Goal: Obtain resource: Download file/media

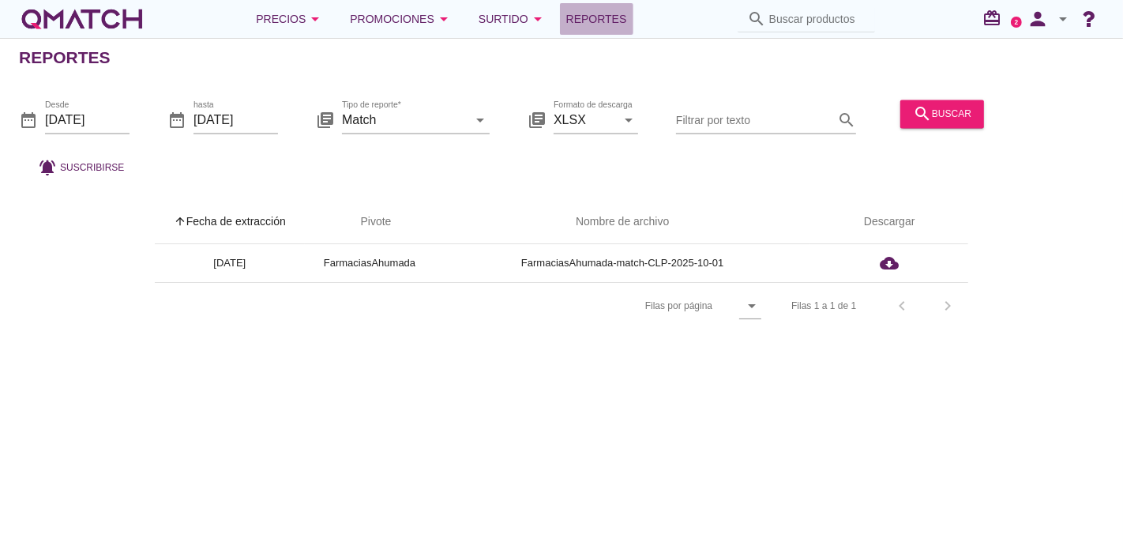
click at [588, 3] on link "Reportes" at bounding box center [596, 19] width 73 height 32
click at [72, 107] on input "[DATE]" at bounding box center [87, 119] width 85 height 25
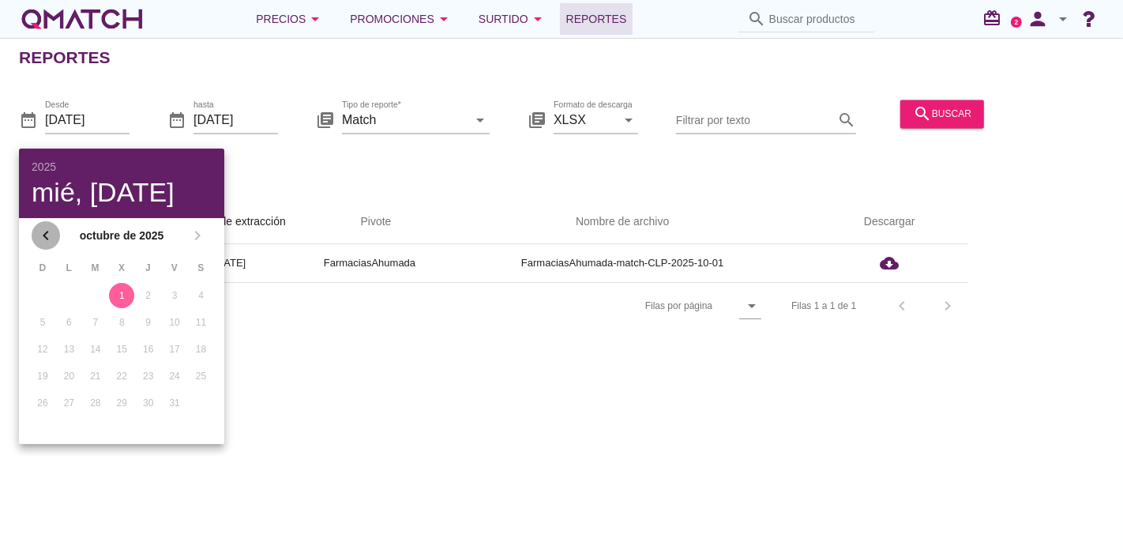
click at [49, 231] on icon "chevron_left" at bounding box center [45, 235] width 19 height 19
click at [148, 342] on div "14" at bounding box center [148, 349] width 25 height 14
type input "[DATE]"
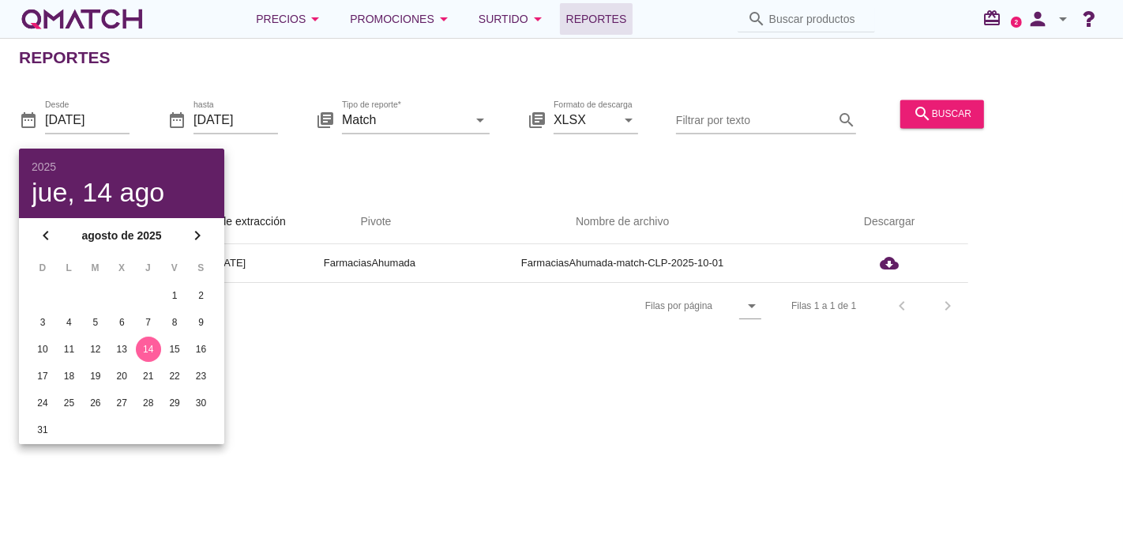
click at [376, 355] on div "Reportes date_range Desde [DATE] date_range hasta [DATE] library_books Tipo de …" at bounding box center [561, 296] width 1123 height 516
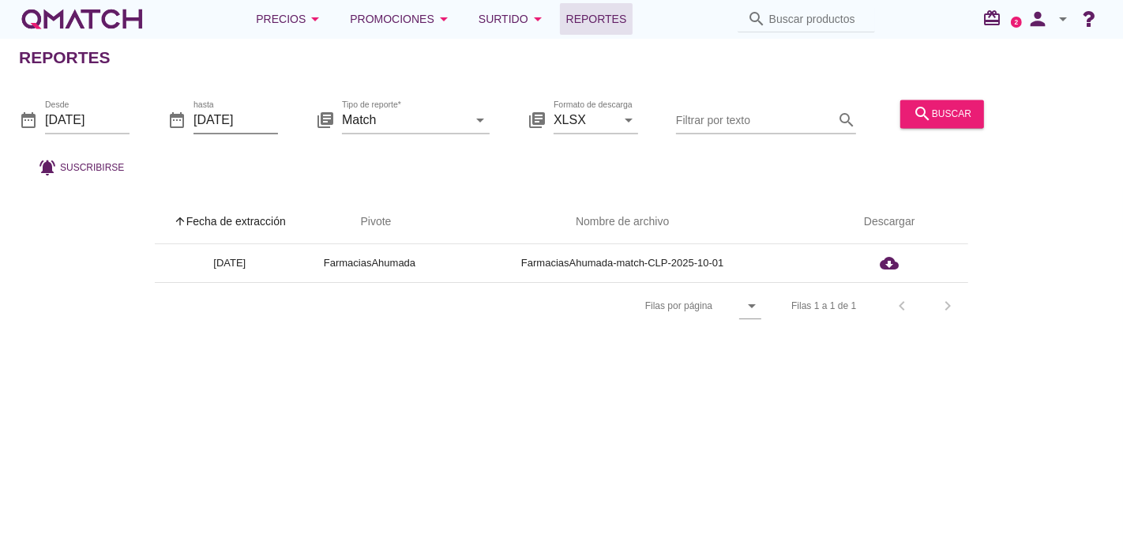
click at [254, 127] on input "[DATE]" at bounding box center [236, 119] width 85 height 25
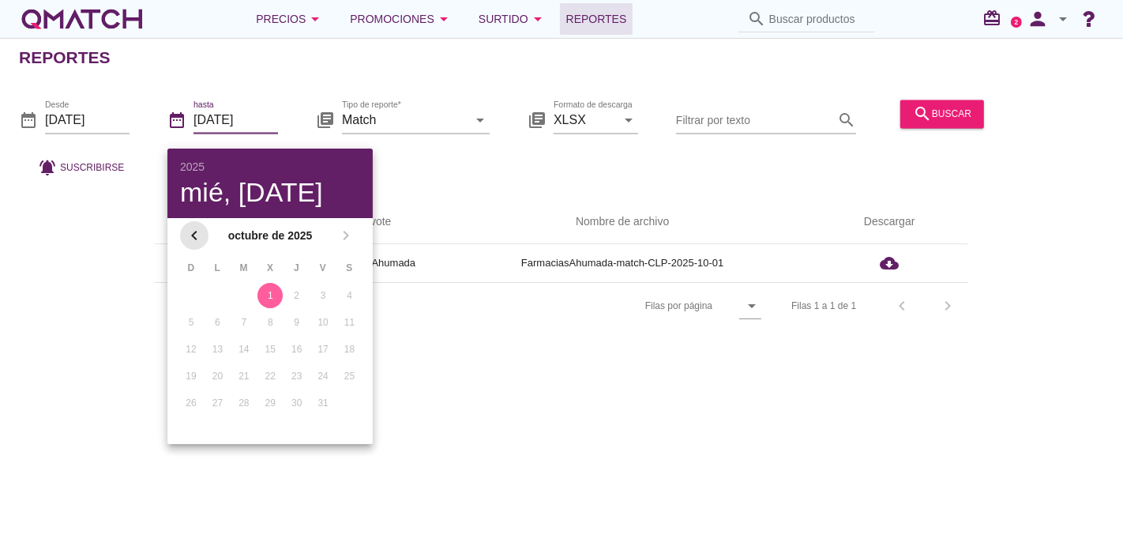
click at [189, 229] on icon "chevron_left" at bounding box center [194, 235] width 19 height 19
click at [182, 412] on td "24" at bounding box center [190, 402] width 24 height 25
drag, startPoint x: 189, startPoint y: 425, endPoint x: 361, endPoint y: 408, distance: 173.1
click at [189, 424] on div "31" at bounding box center [190, 430] width 25 height 14
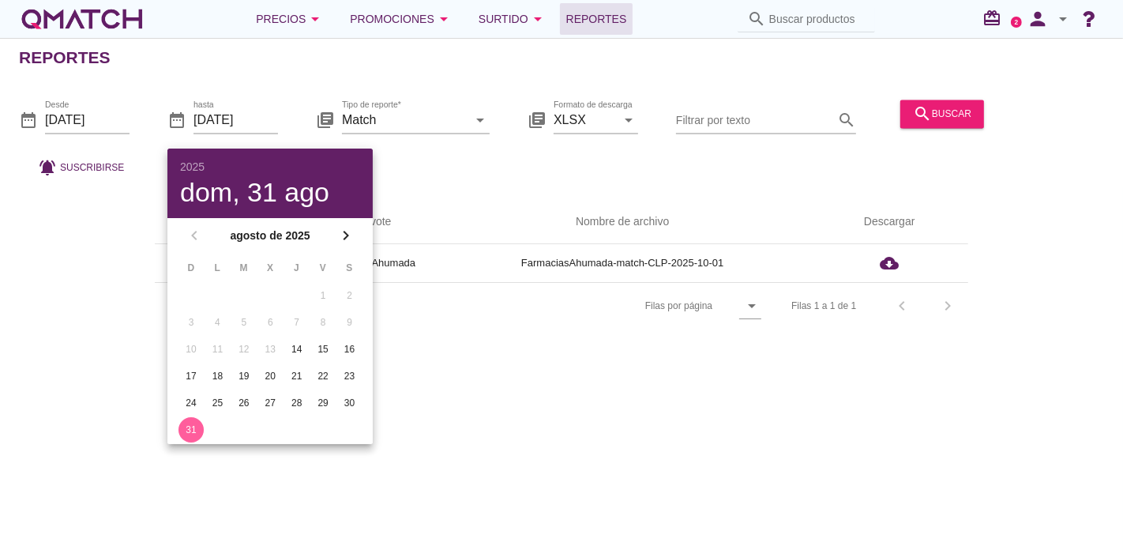
click at [520, 388] on div "Reportes date_range Desde [DATE] date_range hasta [DATE] library_books Tipo de …" at bounding box center [561, 296] width 1123 height 516
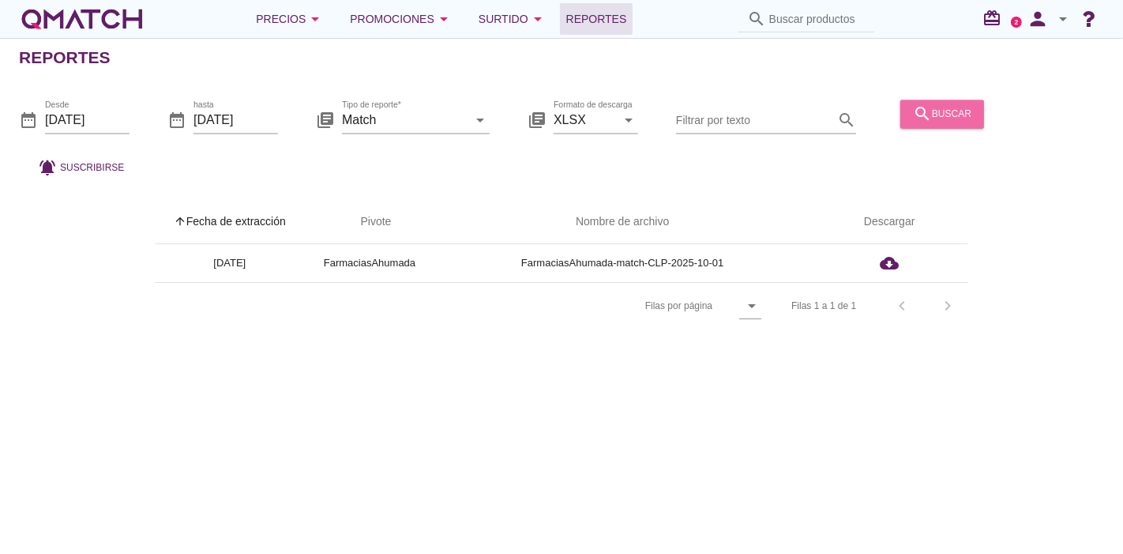
click at [921, 111] on icon "search" at bounding box center [922, 113] width 19 height 19
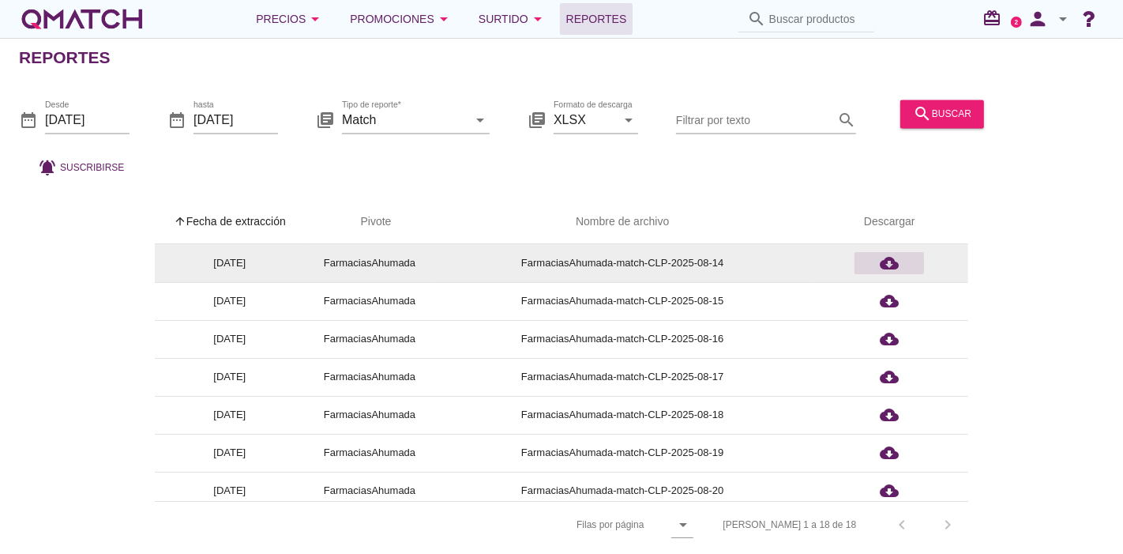
click at [898, 263] on icon "cloud_download" at bounding box center [889, 263] width 19 height 19
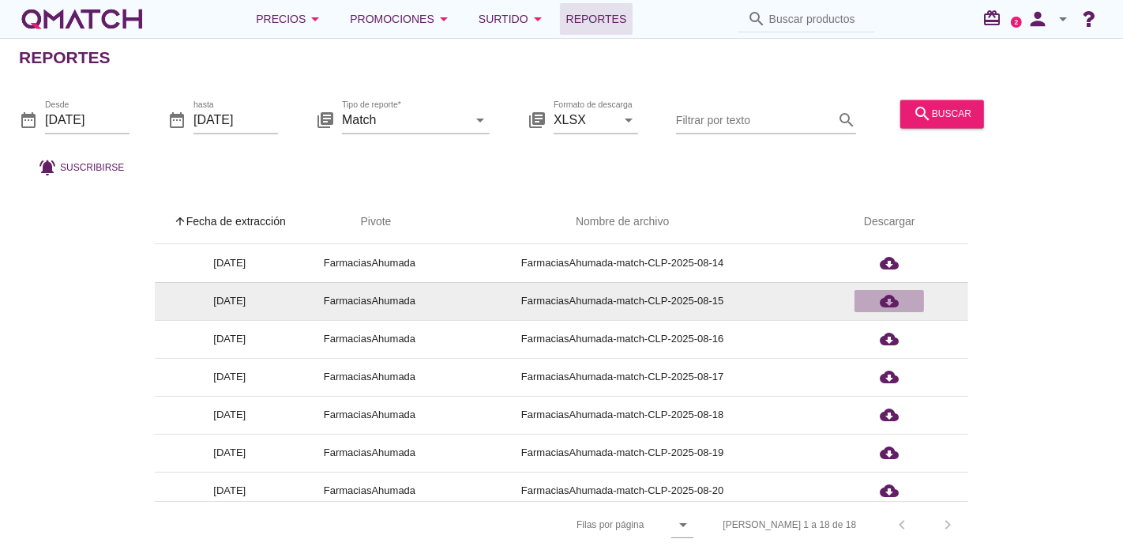
click at [879, 303] on div "cloud_download" at bounding box center [889, 300] width 57 height 19
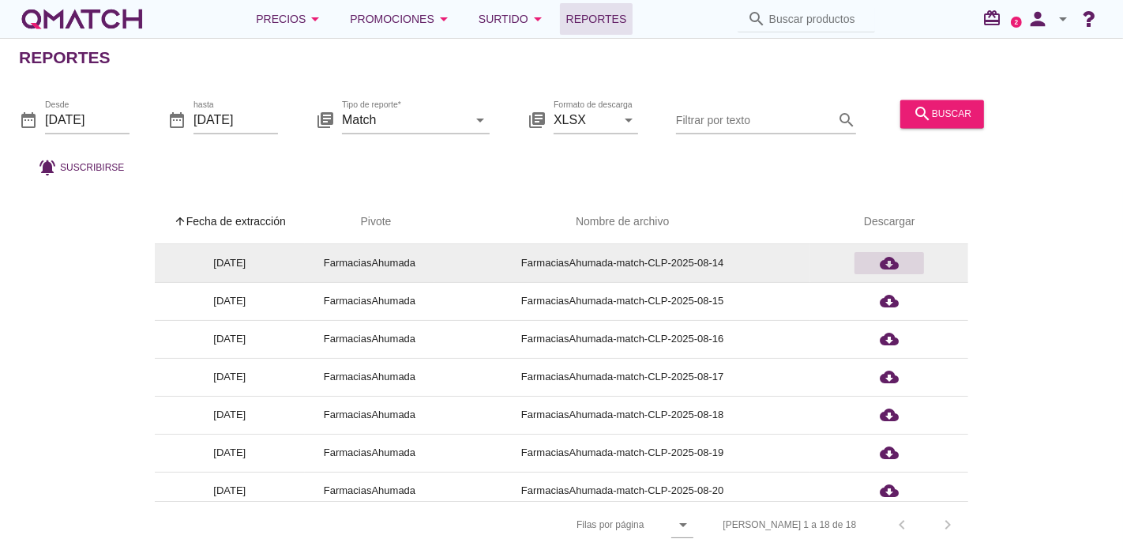
click at [870, 257] on div "cloud_download" at bounding box center [889, 263] width 57 height 19
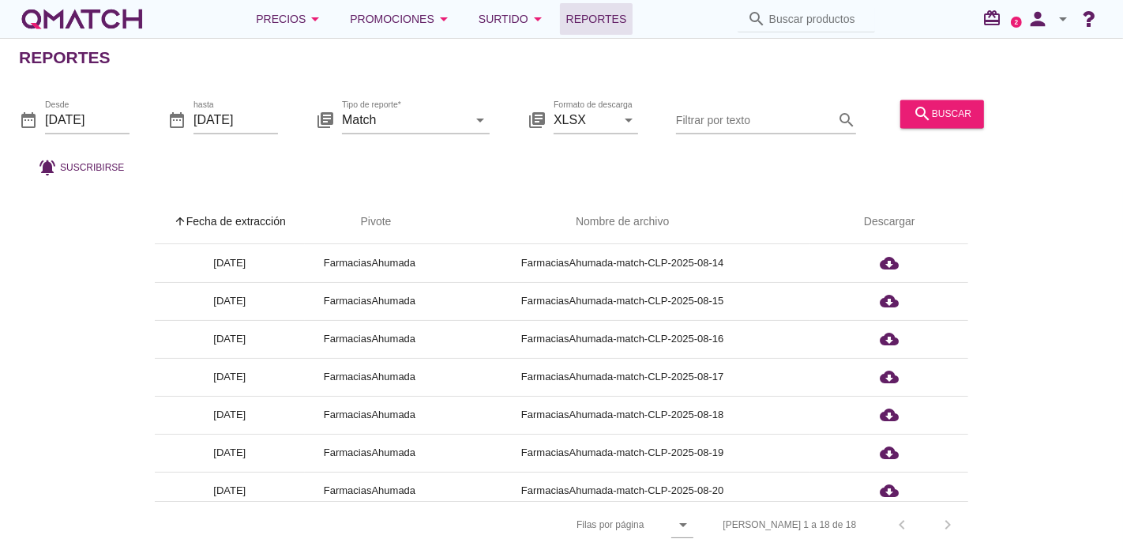
click at [115, 307] on div "arrow_upward Fecha de extracción arrow_upward Pivote Nombre de archivo Descarga…" at bounding box center [561, 374] width 1085 height 348
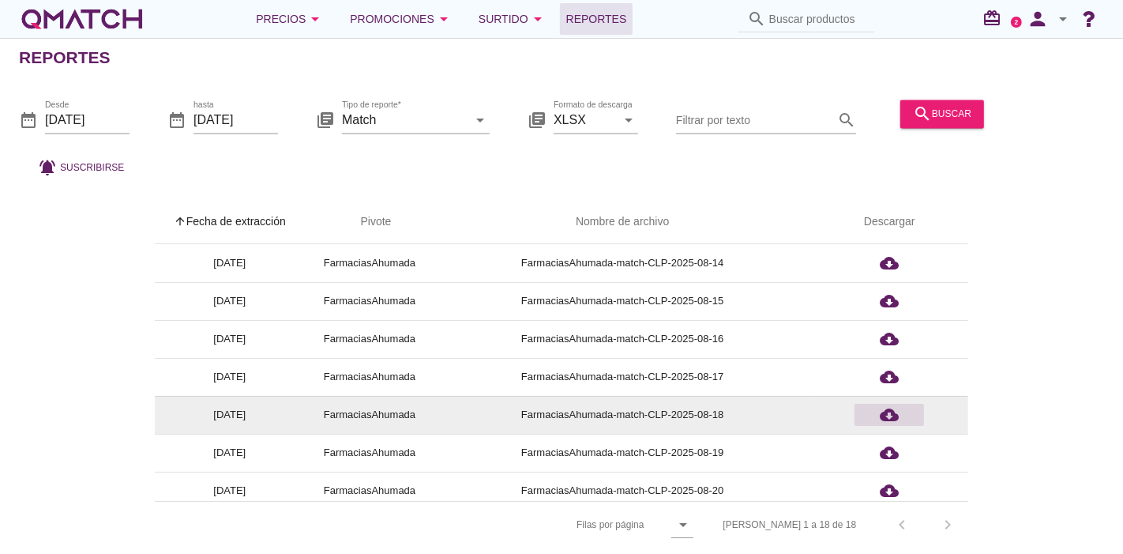
click at [880, 418] on icon "cloud_download" at bounding box center [889, 414] width 19 height 19
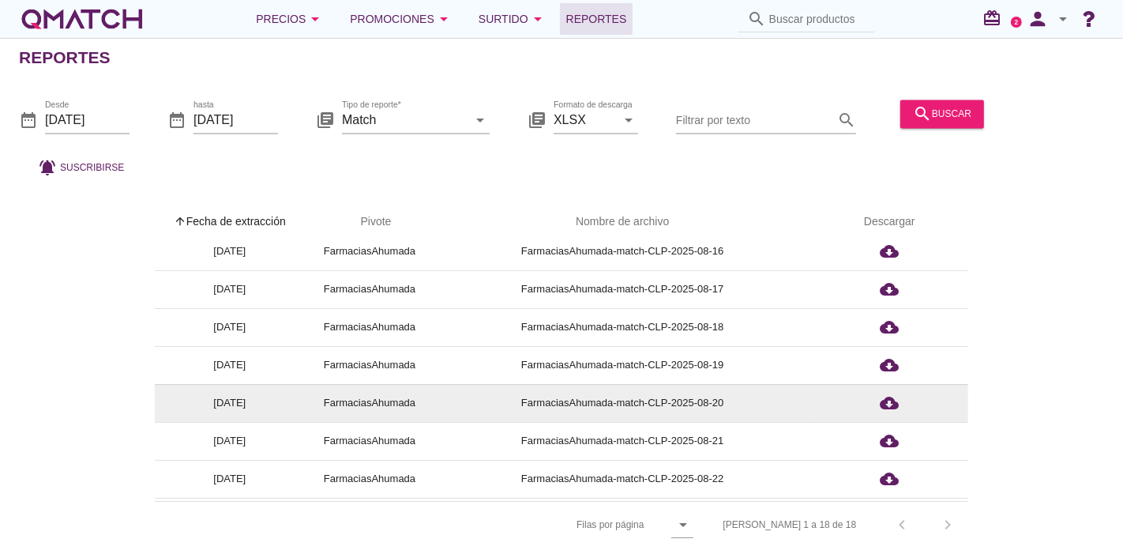
scroll to position [175, 0]
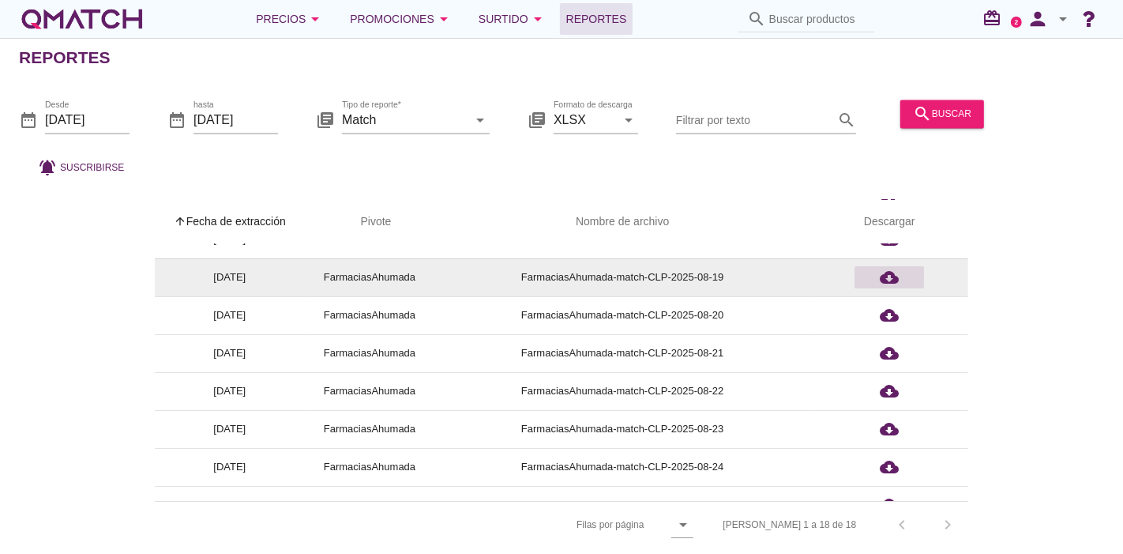
click at [892, 277] on icon "cloud_download" at bounding box center [889, 277] width 19 height 19
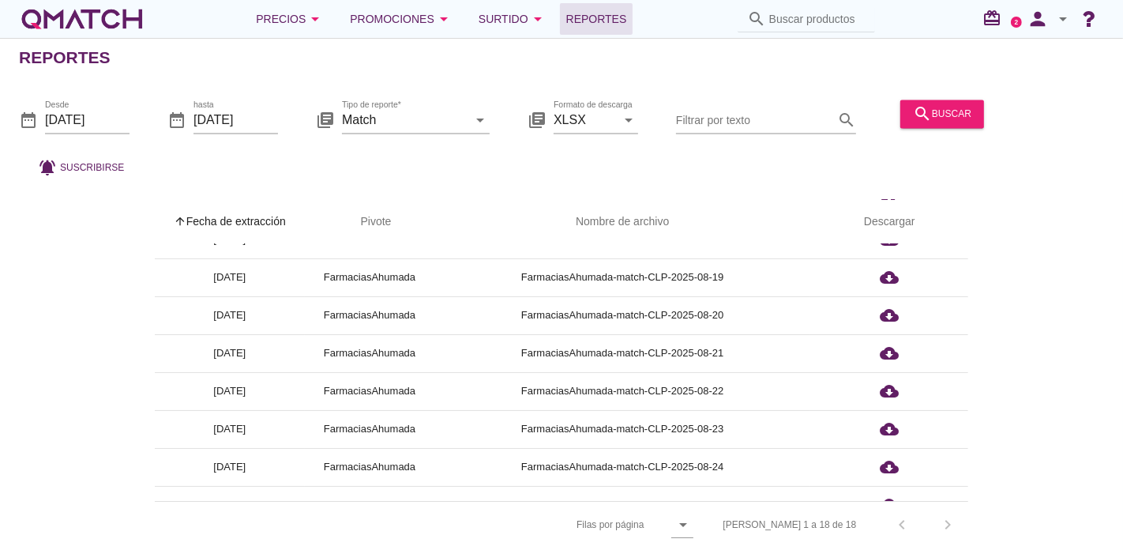
click at [89, 367] on div "arrow_upward Fecha de extracción arrow_upward Pivote Nombre de archivo Descarga…" at bounding box center [561, 374] width 1085 height 348
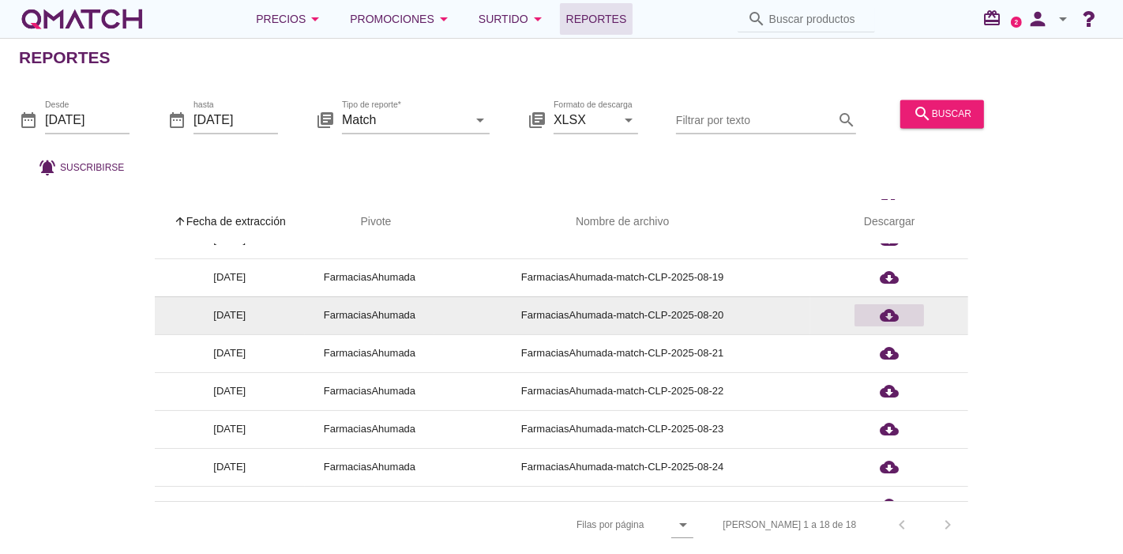
click at [889, 315] on icon "cloud_download" at bounding box center [889, 315] width 19 height 19
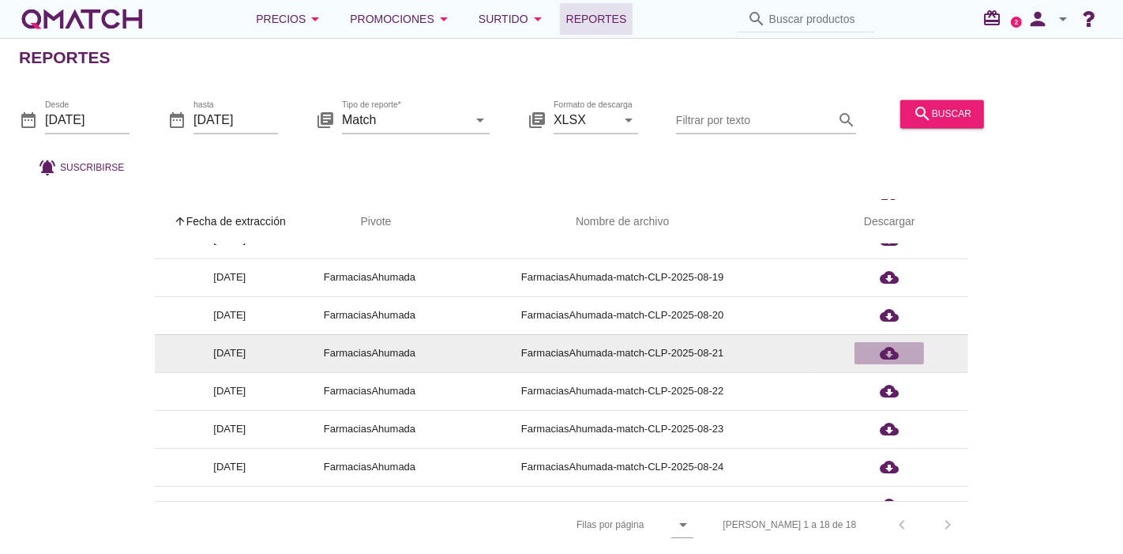
click at [888, 362] on icon "cloud_download" at bounding box center [889, 353] width 19 height 19
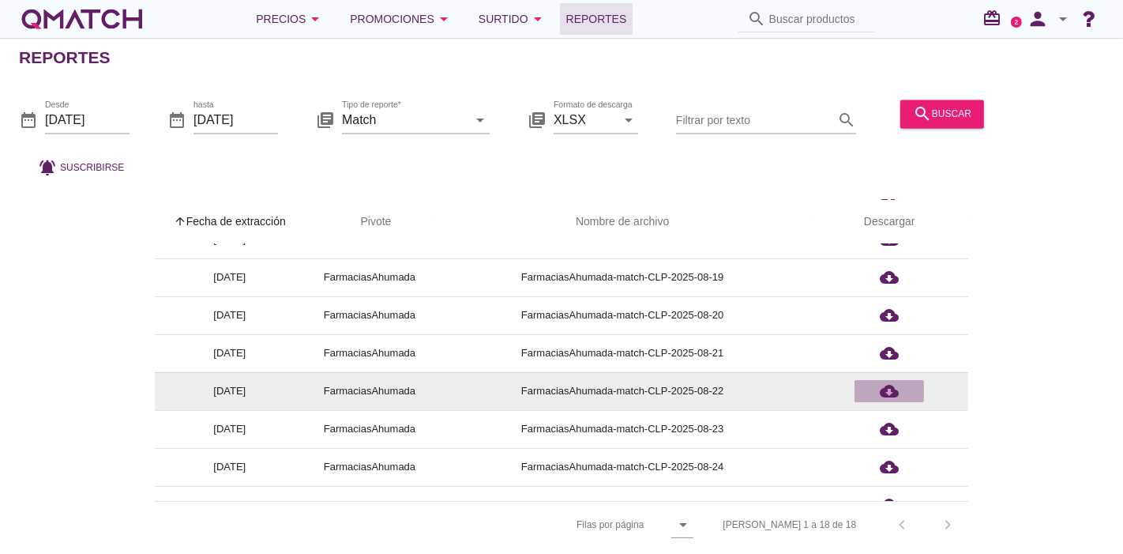
click at [891, 385] on icon "cloud_download" at bounding box center [889, 390] width 19 height 19
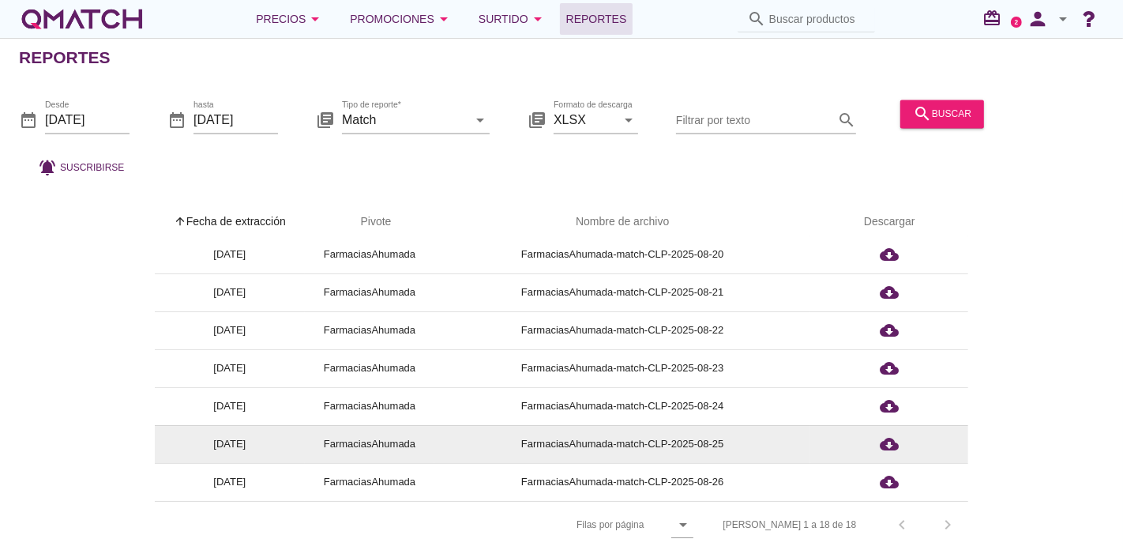
scroll to position [263, 0]
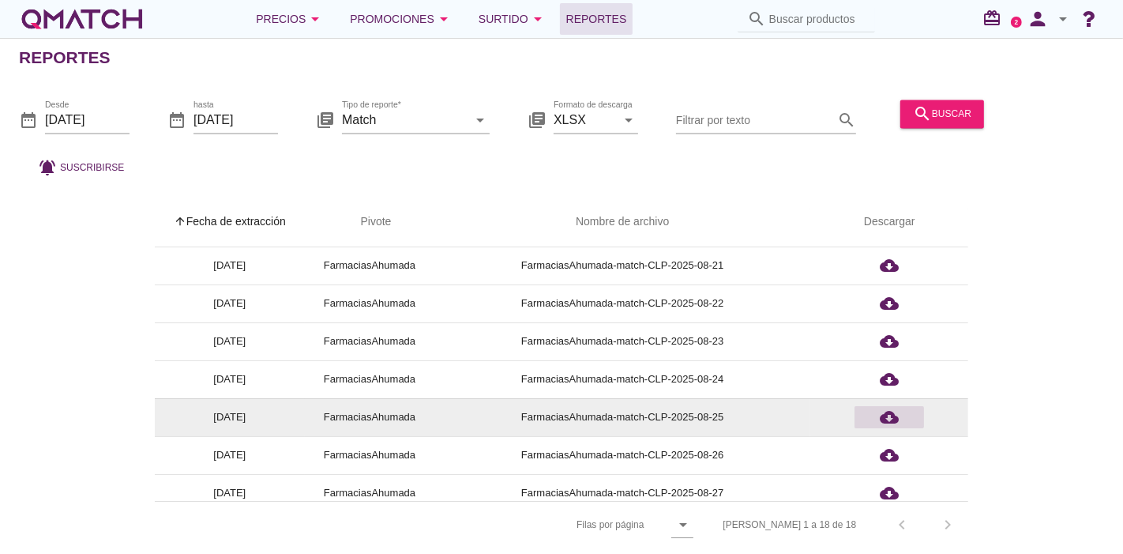
click at [892, 425] on icon "cloud_download" at bounding box center [889, 417] width 19 height 19
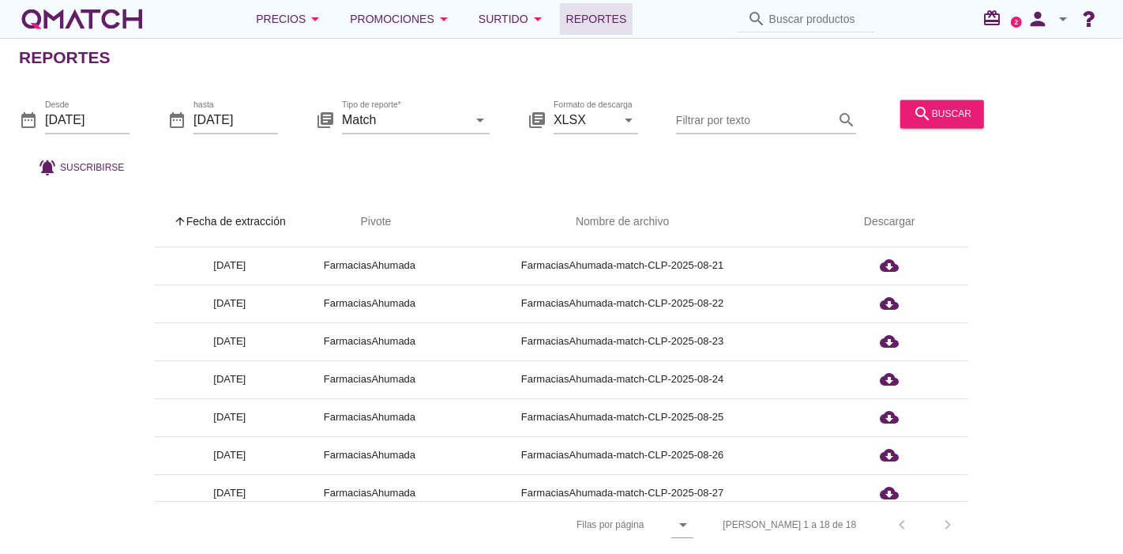
drag, startPoint x: 76, startPoint y: 269, endPoint x: 253, endPoint y: 141, distance: 218.3
click at [75, 269] on div "arrow_upward Fecha de extracción arrow_upward Pivote Nombre de archivo Descarga…" at bounding box center [561, 374] width 1085 height 348
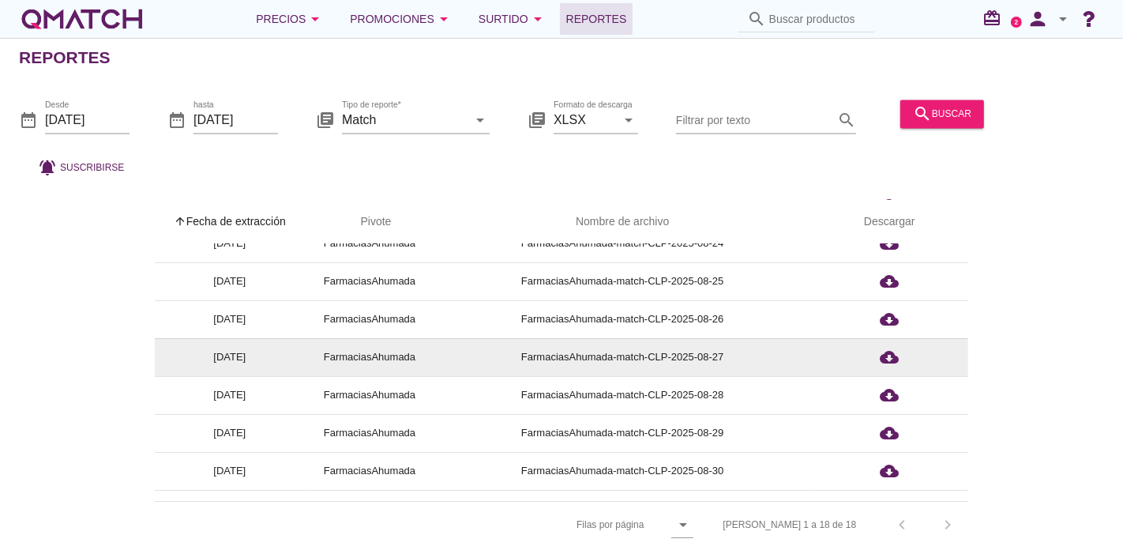
scroll to position [425, 0]
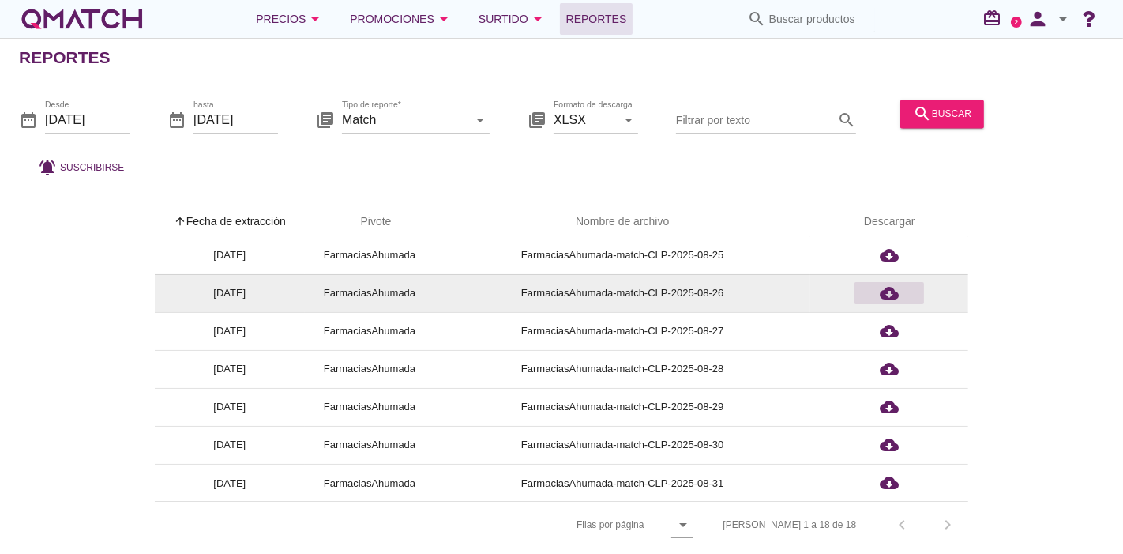
click at [907, 284] on div "cloud_download" at bounding box center [889, 293] width 57 height 19
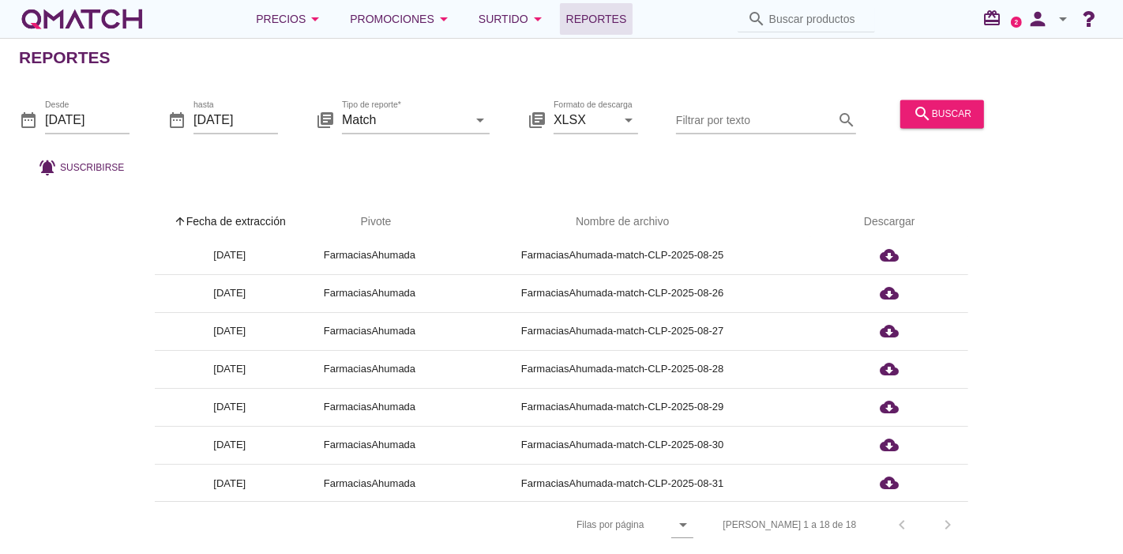
click at [58, 208] on div "arrow_upward Fecha de extracción arrow_upward Pivote Nombre de archivo Descarga…" at bounding box center [561, 374] width 1085 height 348
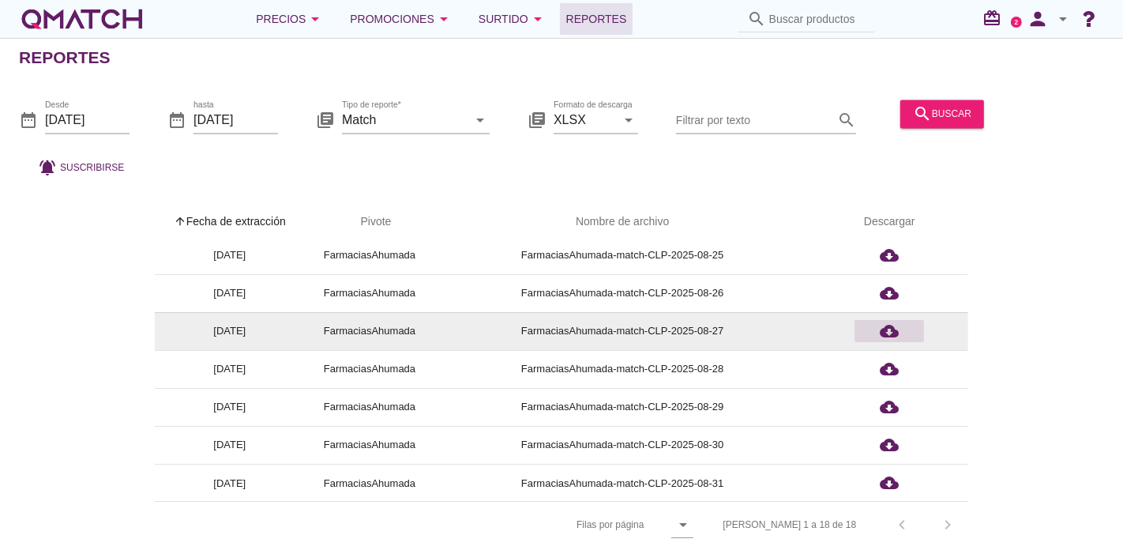
click at [906, 332] on div "cloud_download" at bounding box center [889, 330] width 57 height 19
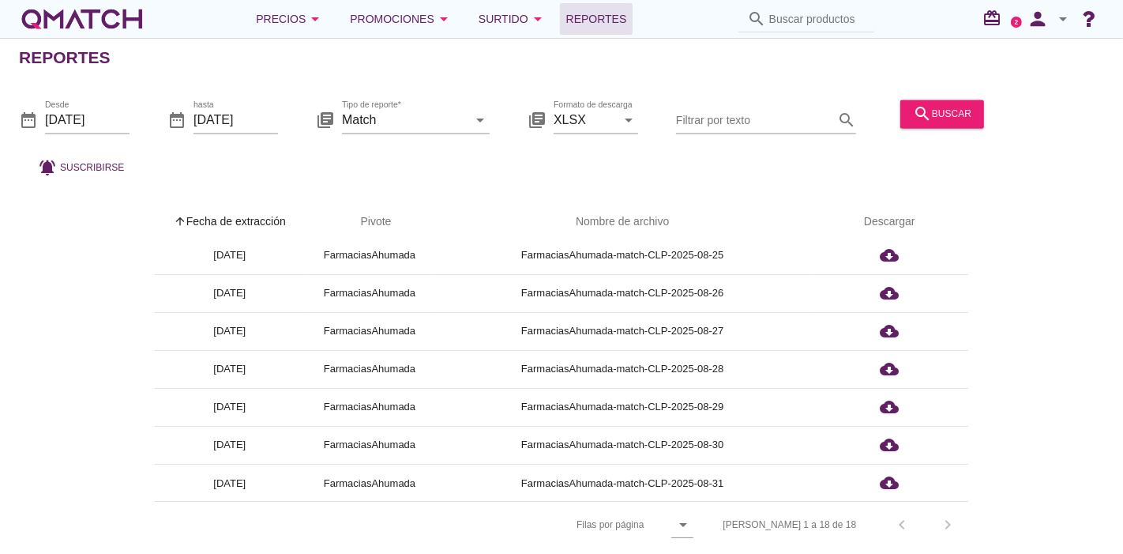
click at [59, 279] on div "arrow_upward Fecha de extracción arrow_upward Pivote Nombre de archivo Descarga…" at bounding box center [561, 374] width 1085 height 348
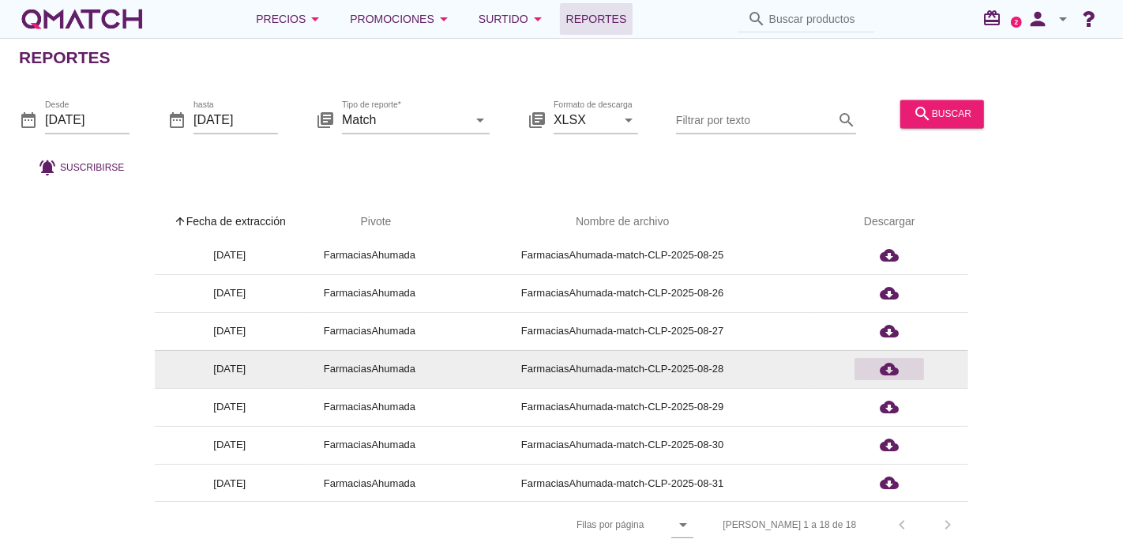
click at [904, 369] on div "cloud_download" at bounding box center [889, 368] width 57 height 19
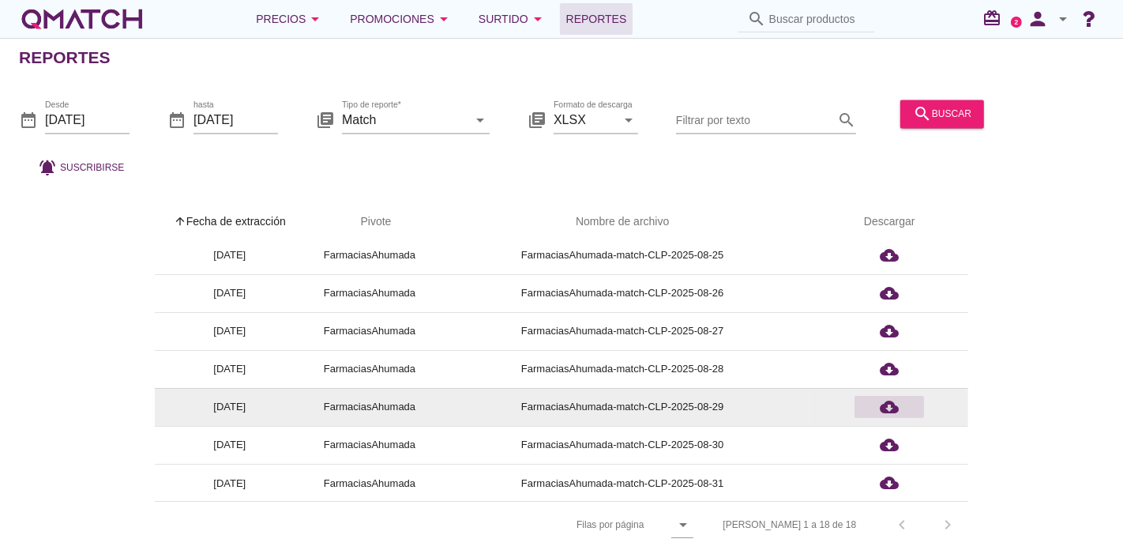
click at [911, 400] on div "cloud_download" at bounding box center [889, 406] width 57 height 19
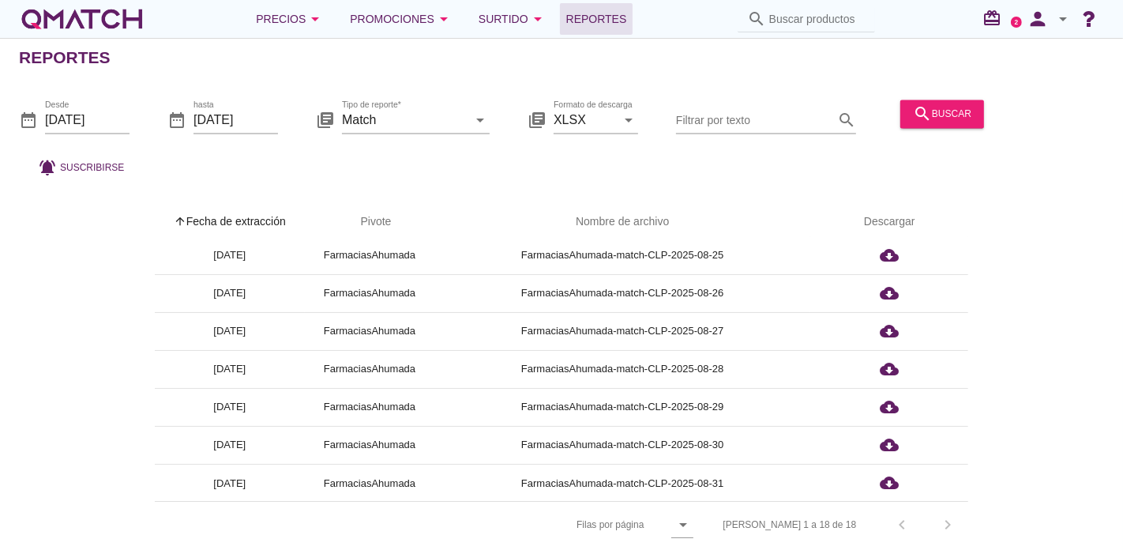
drag, startPoint x: 1103, startPoint y: 300, endPoint x: 1089, endPoint y: 326, distance: 29.7
click at [1103, 300] on div "arrow_upward Fecha de extracción arrow_upward Pivote Nombre de archivo Descarga…" at bounding box center [561, 374] width 1085 height 348
drag, startPoint x: 665, startPoint y: 148, endPoint x: 702, endPoint y: 109, distance: 53.6
click at [667, 148] on div "date_range Desde [DATE] date_range hasta [DATE] library_books Tipo de reporte* …" at bounding box center [561, 134] width 1123 height 104
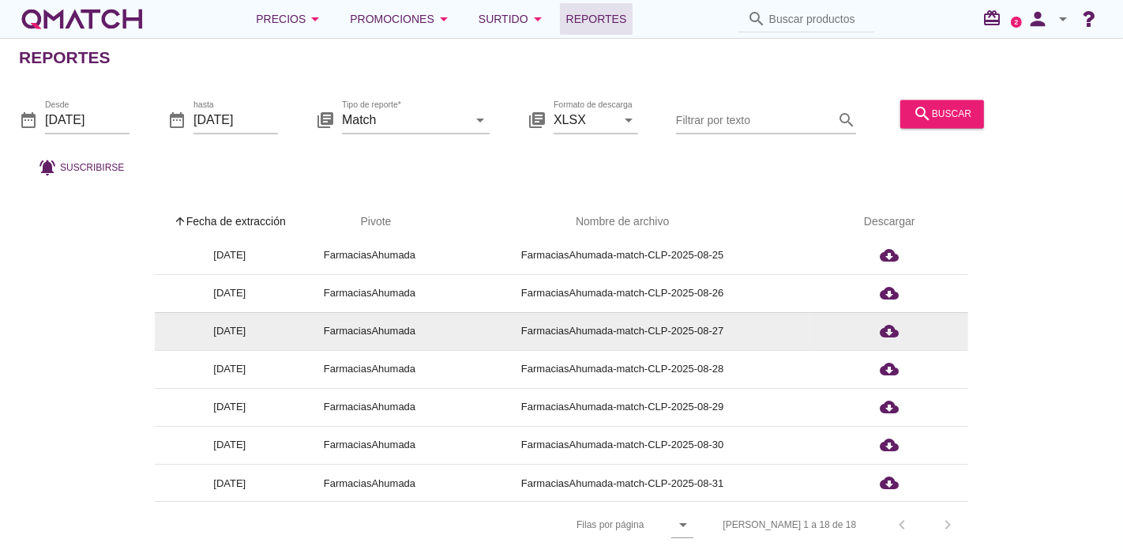
scroll to position [7, 0]
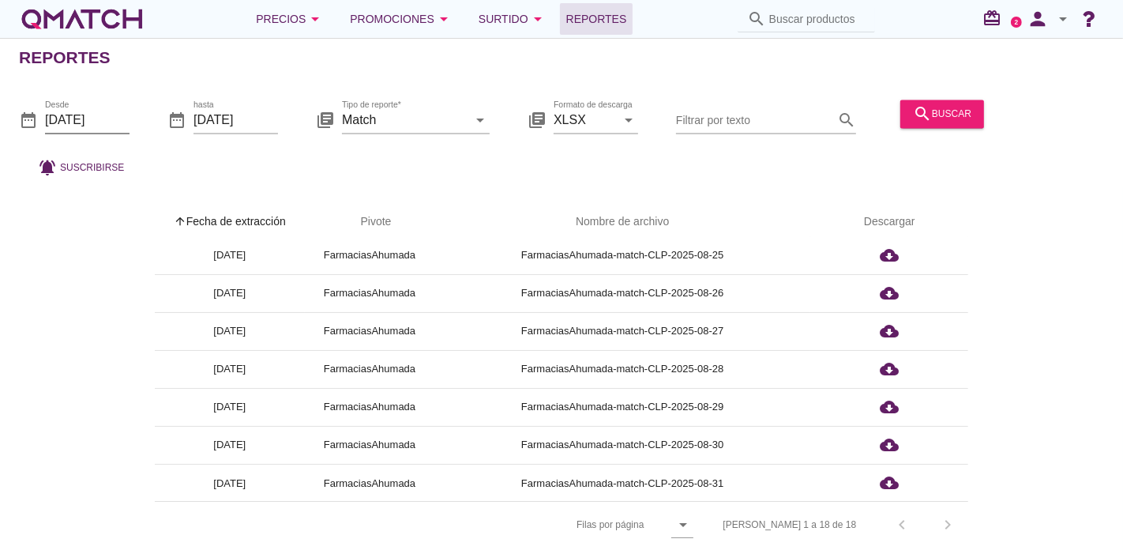
click at [73, 118] on input "[DATE]" at bounding box center [87, 119] width 85 height 25
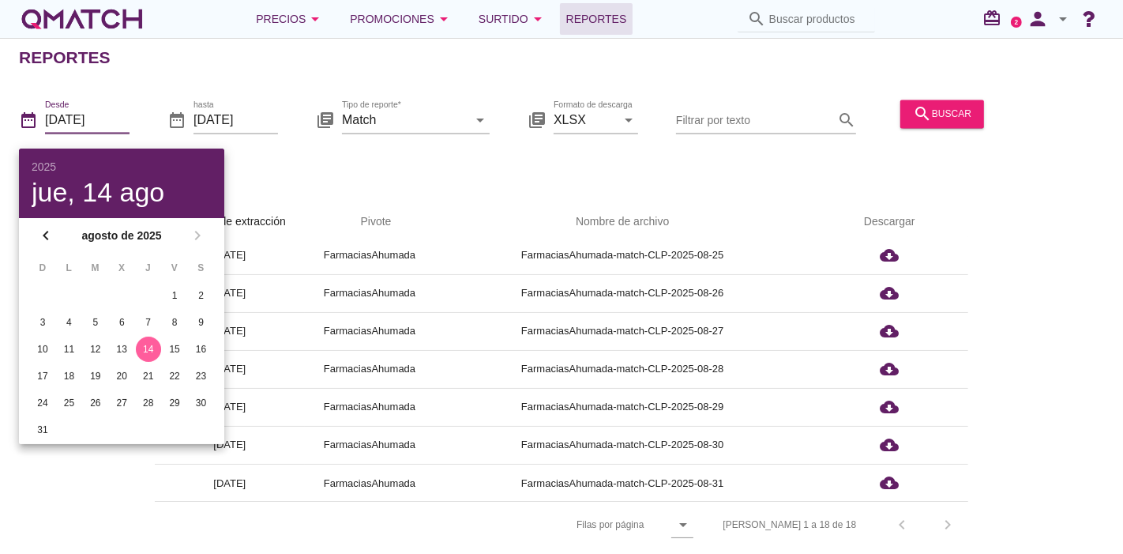
click at [198, 230] on div "chevron_left agosto de 2025 chevron_right" at bounding box center [121, 235] width 205 height 35
click at [49, 231] on icon "chevron_left" at bounding box center [45, 235] width 19 height 19
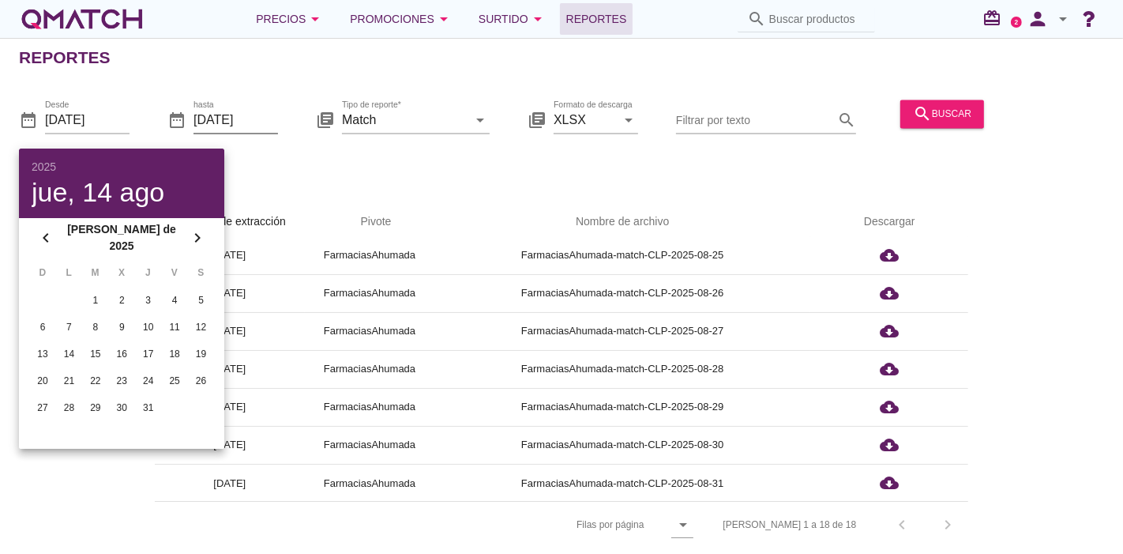
drag, startPoint x: 332, startPoint y: 162, endPoint x: 251, endPoint y: 120, distance: 90.8
click at [332, 163] on div "date_range Desde [DATE] date_range hasta [DATE] library_books Tipo de reporte* …" at bounding box center [561, 134] width 1123 height 104
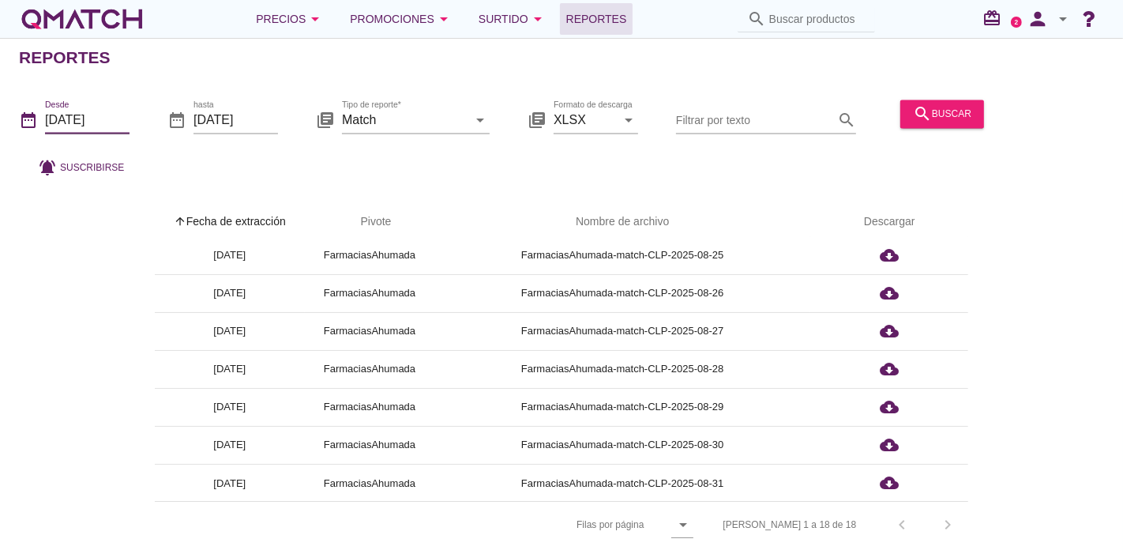
click at [82, 130] on input "[DATE]" at bounding box center [87, 119] width 85 height 25
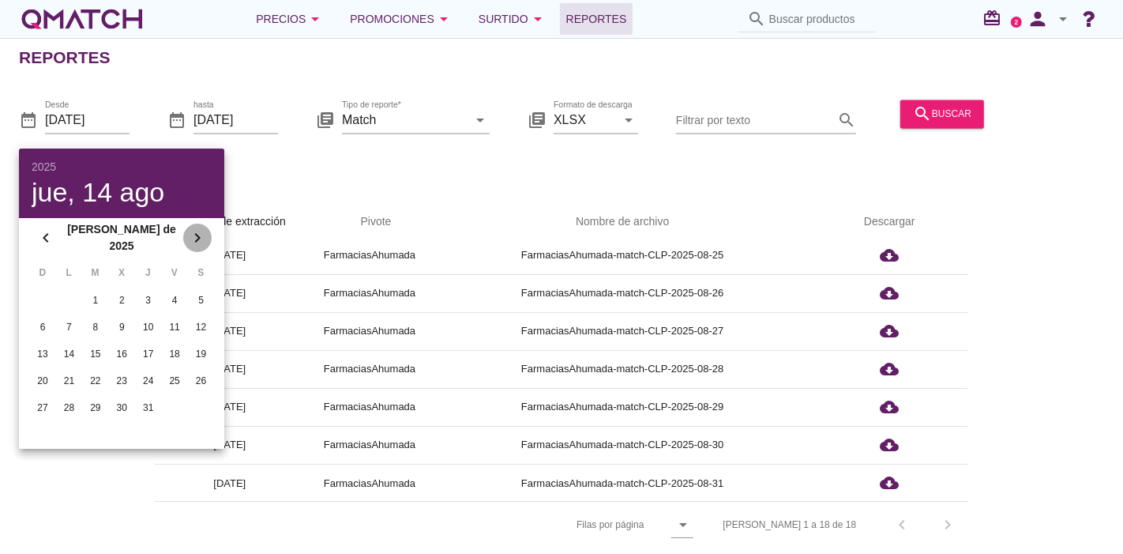
click at [198, 231] on icon "chevron_right" at bounding box center [197, 237] width 19 height 19
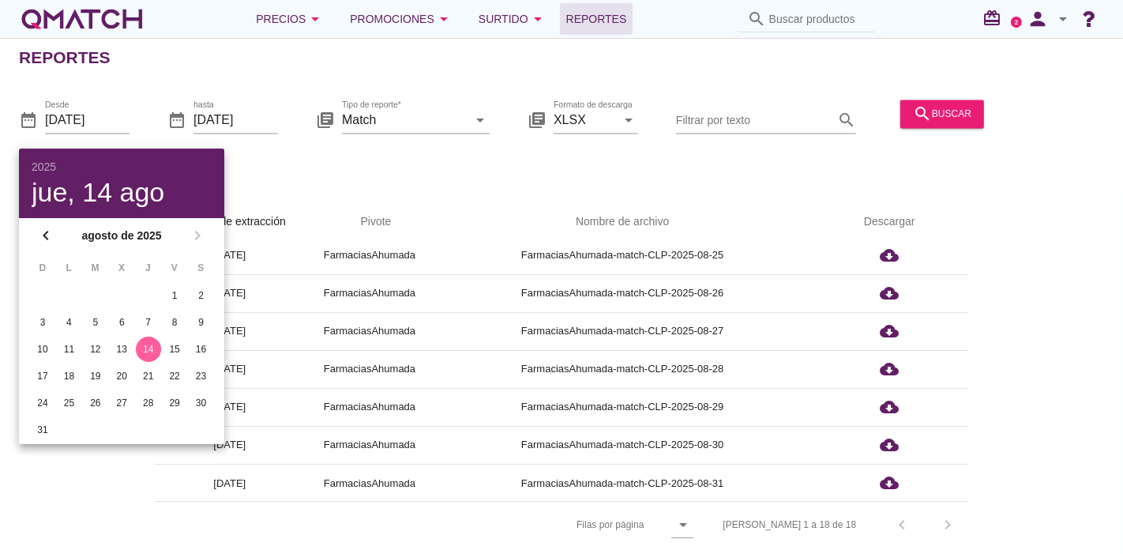
drag, startPoint x: 197, startPoint y: 222, endPoint x: 219, endPoint y: 190, distance: 39.2
click at [197, 231] on div "chevron_left agosto de 2025 chevron_right" at bounding box center [121, 235] width 205 height 35
click at [241, 160] on div "date_range Desde [DATE] date_range hasta [DATE] library_books Tipo de reporte* …" at bounding box center [561, 134] width 1123 height 104
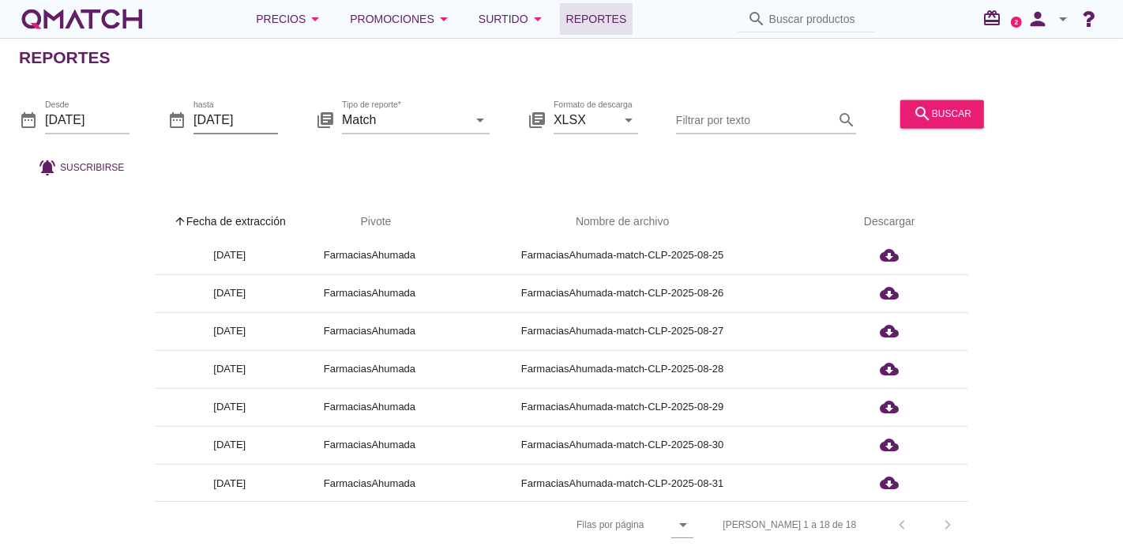
click at [232, 126] on input "[DATE]" at bounding box center [236, 119] width 85 height 25
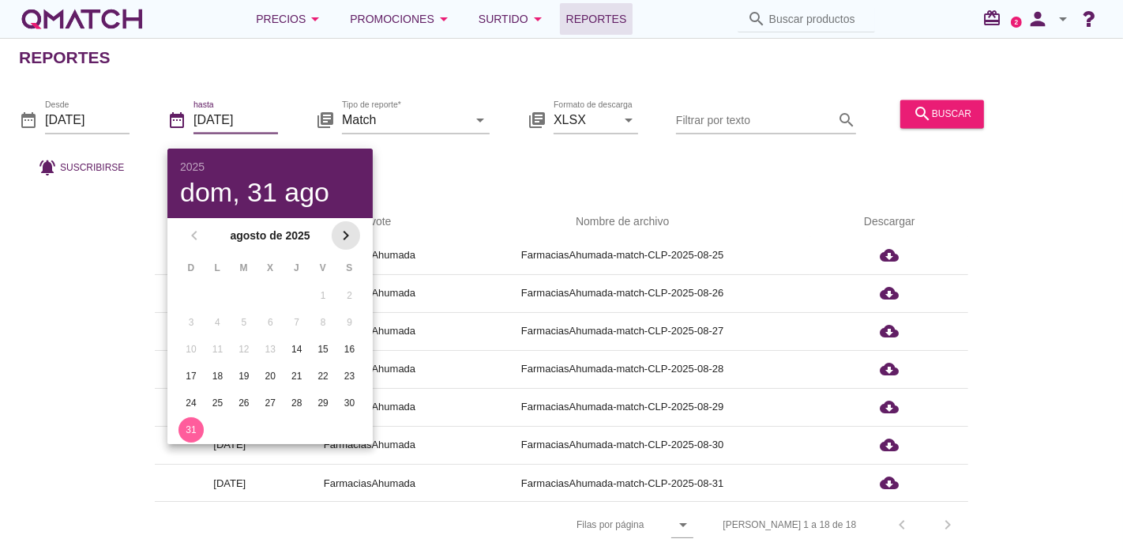
click at [349, 233] on icon "chevron_right" at bounding box center [345, 235] width 19 height 19
click at [77, 121] on input "[DATE]" at bounding box center [87, 119] width 85 height 25
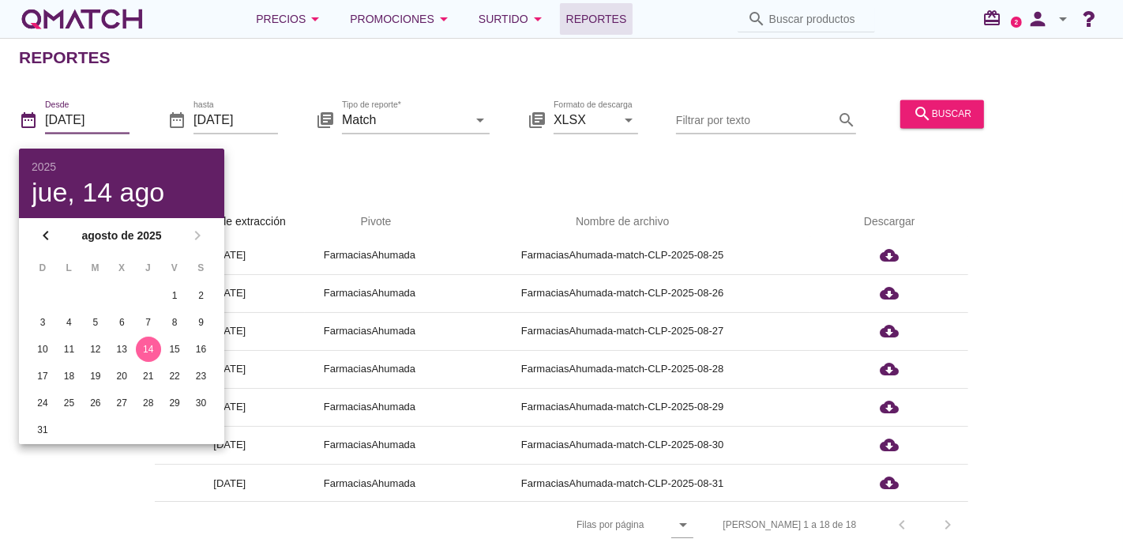
drag, startPoint x: 184, startPoint y: 229, endPoint x: 183, endPoint y: 219, distance: 10.3
click at [183, 224] on div "chevron_left agosto de 2025 chevron_right" at bounding box center [121, 235] width 205 height 35
click at [219, 120] on input "[DATE]" at bounding box center [236, 119] width 85 height 25
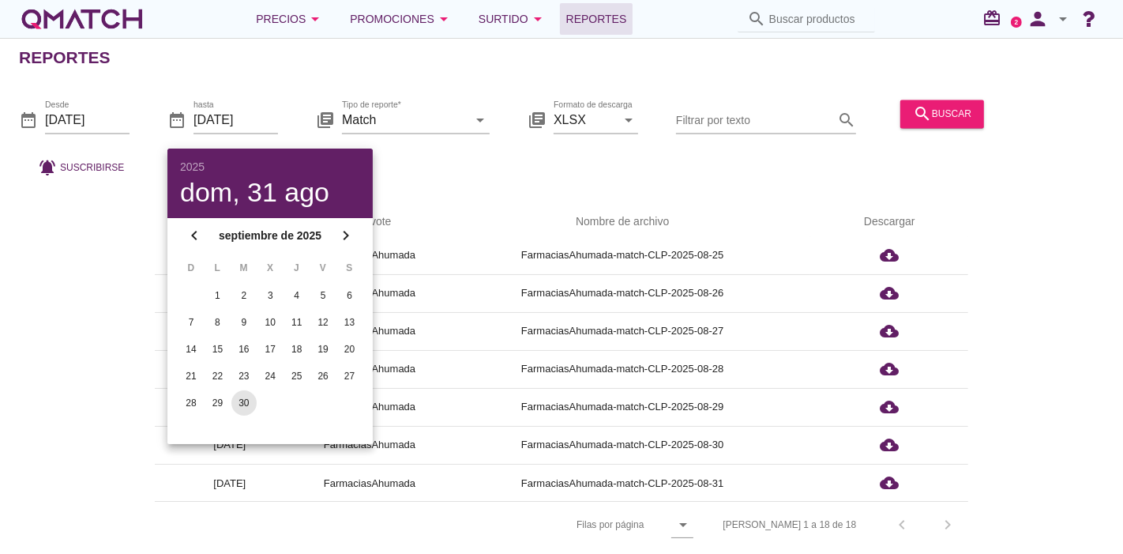
click at [251, 397] on div "30" at bounding box center [243, 403] width 25 height 14
type input "[DATE]"
click at [106, 109] on input "[DATE]" at bounding box center [87, 119] width 85 height 25
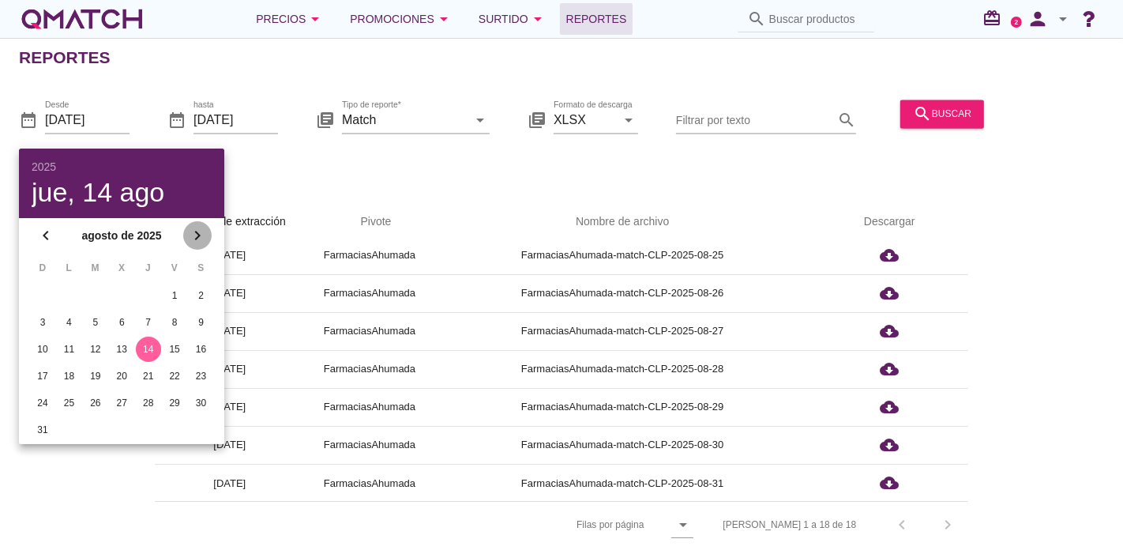
click at [197, 237] on icon "chevron_right" at bounding box center [197, 235] width 19 height 19
click at [77, 298] on div "1" at bounding box center [68, 295] width 25 height 14
type input "[DATE]"
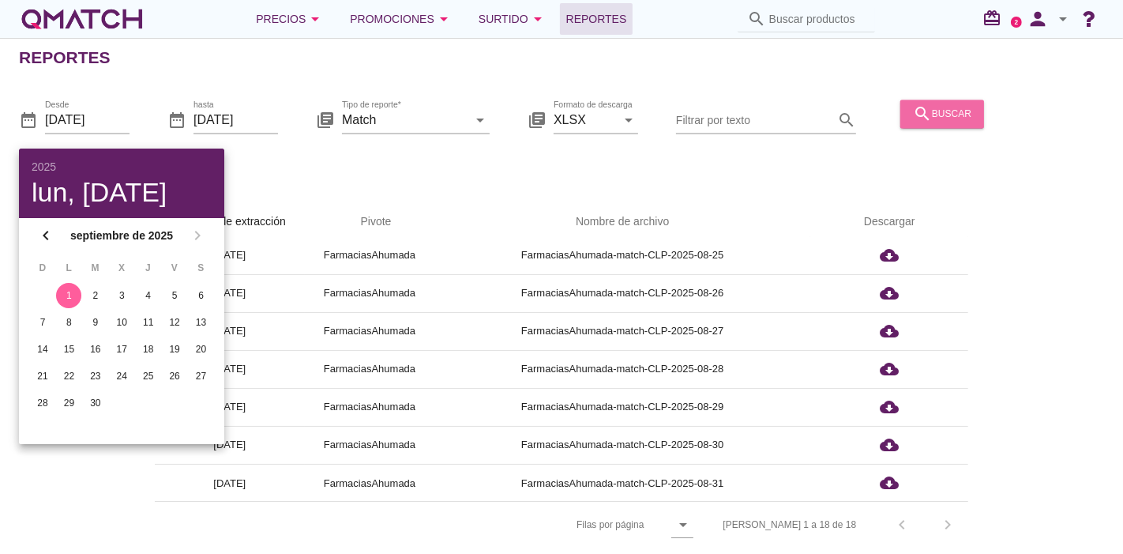
click at [974, 122] on button "search buscar" at bounding box center [942, 114] width 84 height 28
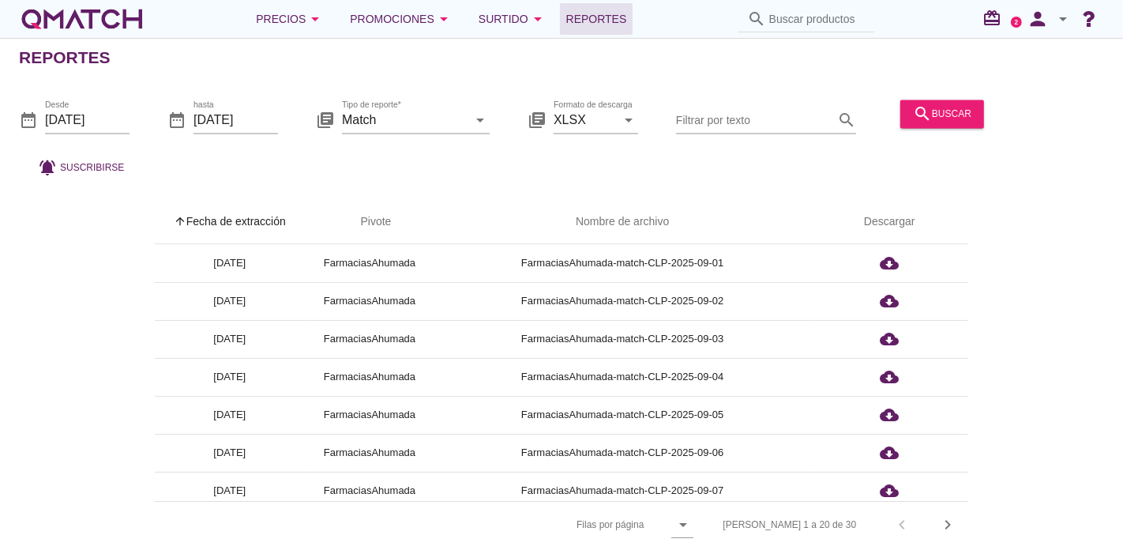
click at [120, 274] on div "arrow_upward Fecha de extracción arrow_upward Pivote Nombre de archivo Descarga…" at bounding box center [561, 374] width 1085 height 348
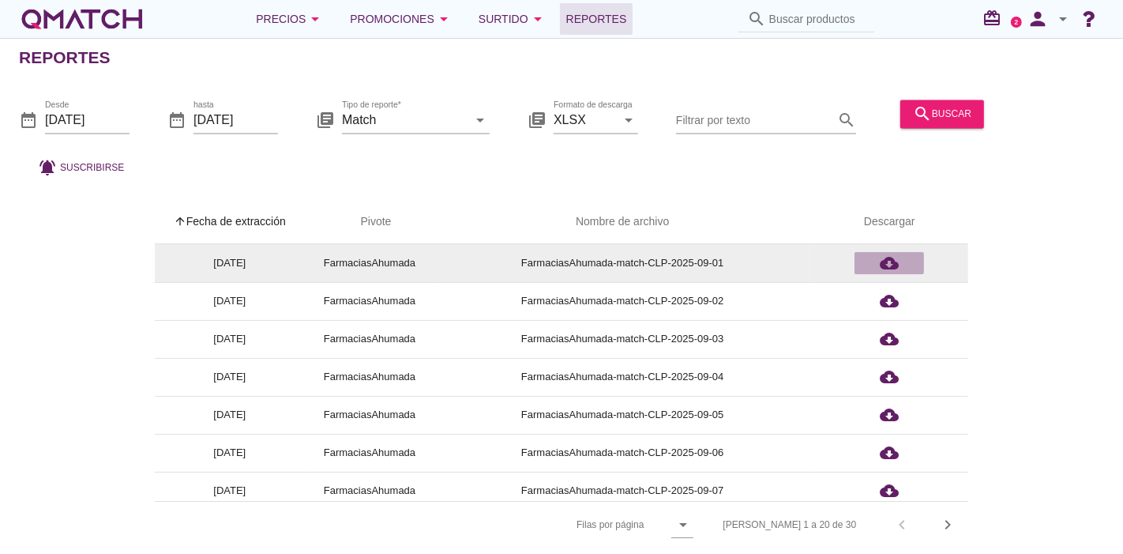
click at [902, 269] on div "cloud_download" at bounding box center [889, 263] width 57 height 19
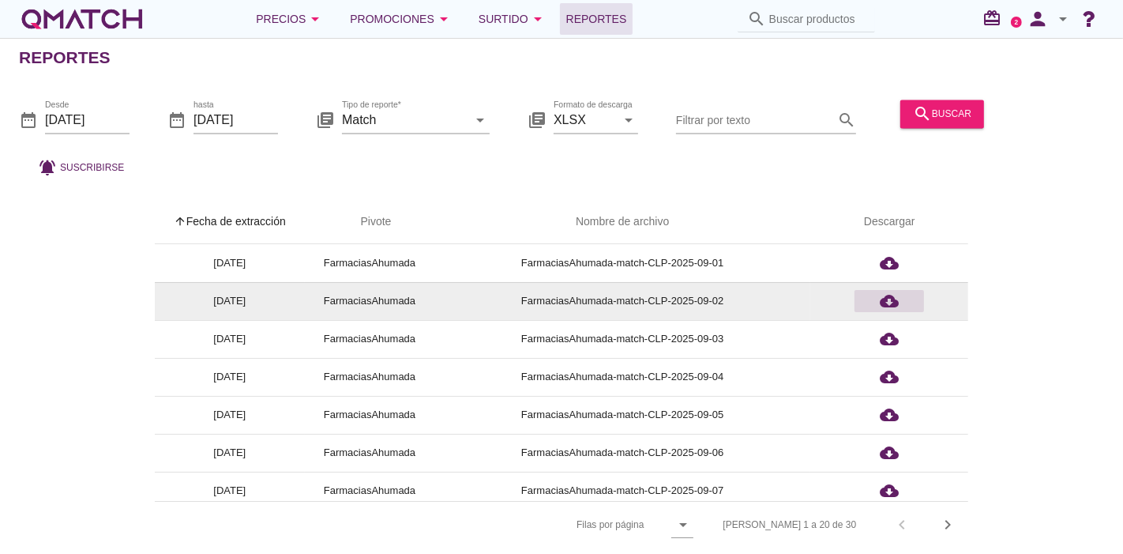
click at [894, 296] on icon "cloud_download" at bounding box center [889, 300] width 19 height 19
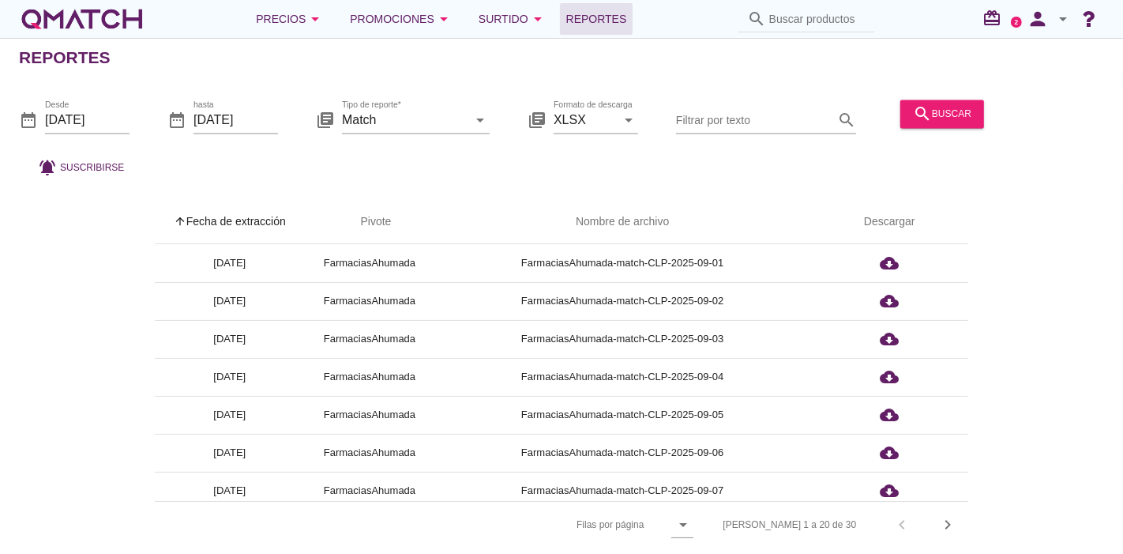
click at [687, 159] on div "date_range Desde [DATE] date_range hasta [DATE] library_books Tipo de reporte* …" at bounding box center [561, 134] width 1123 height 104
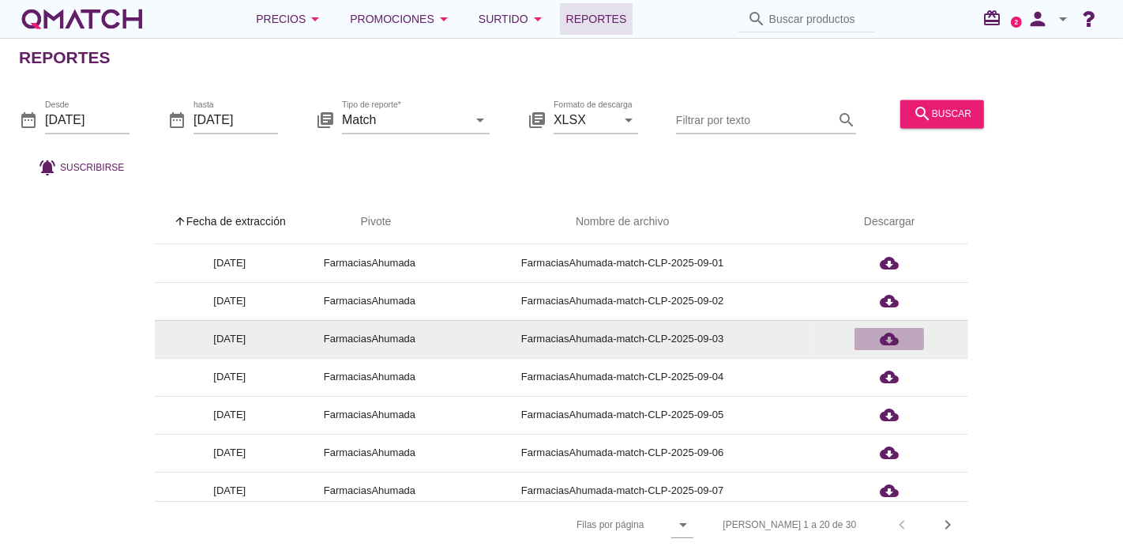
click at [885, 340] on icon "cloud_download" at bounding box center [889, 338] width 19 height 19
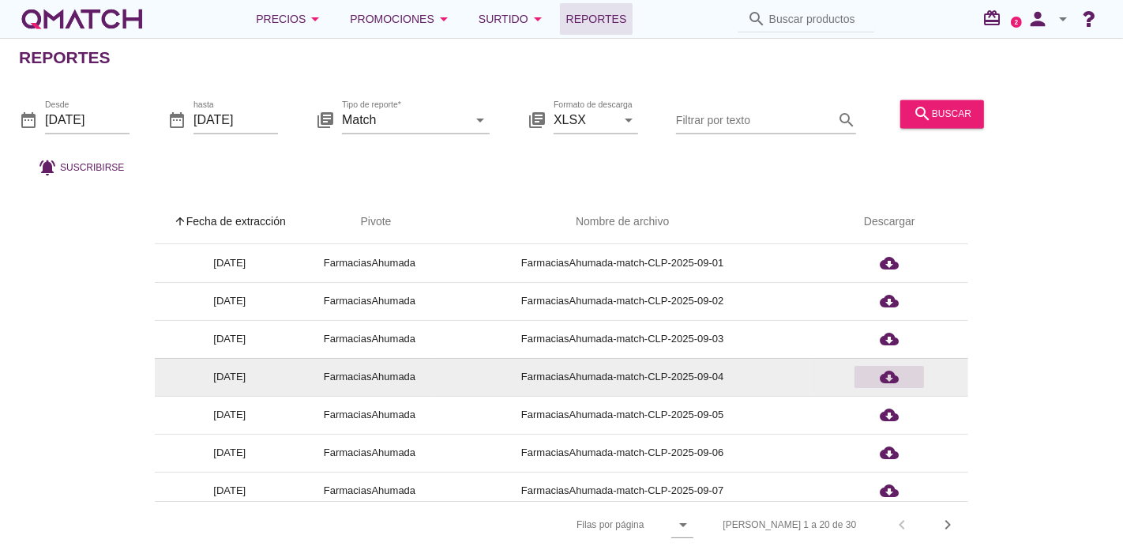
click at [901, 380] on div "cloud_download" at bounding box center [889, 376] width 57 height 19
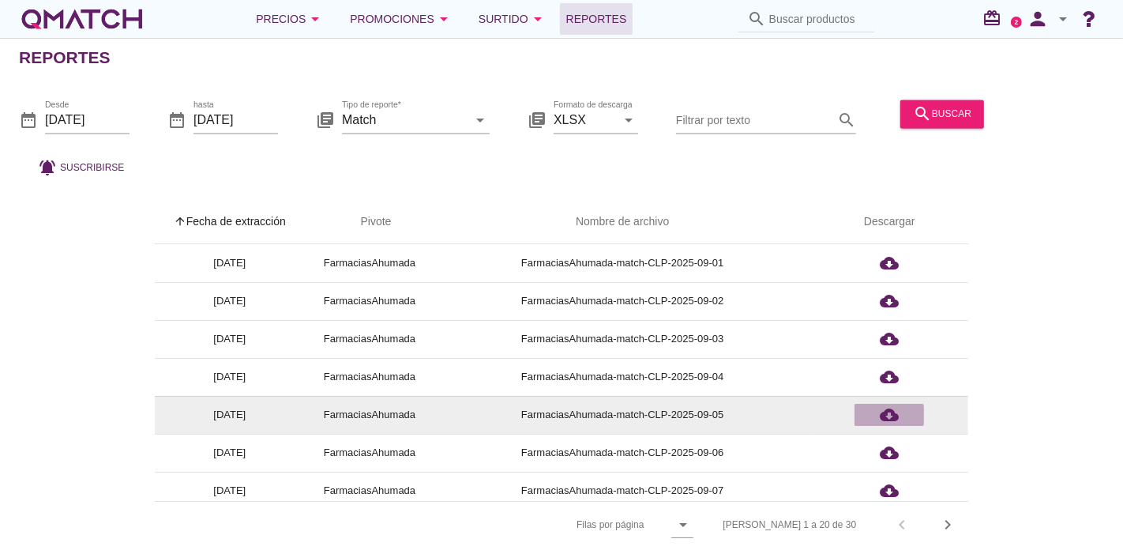
click at [889, 408] on icon "cloud_download" at bounding box center [889, 414] width 19 height 19
